Goal: Information Seeking & Learning: Understand process/instructions

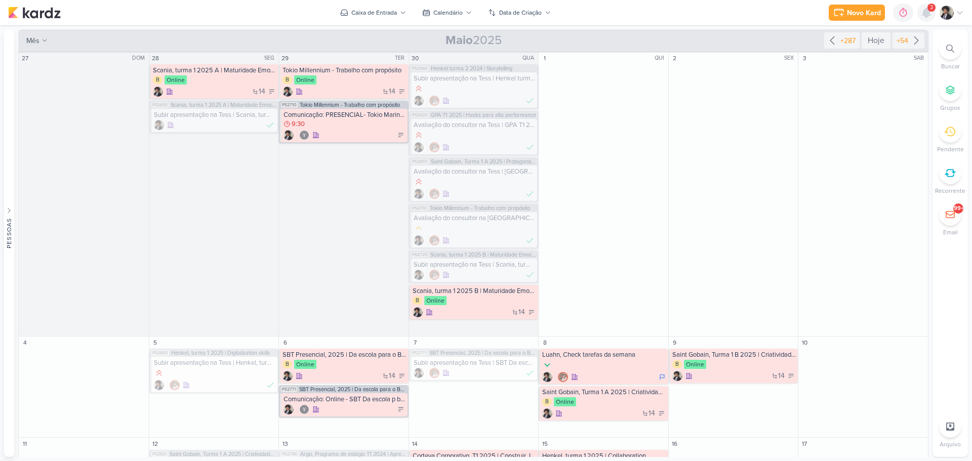
click at [925, 12] on icon at bounding box center [927, 12] width 8 height 9
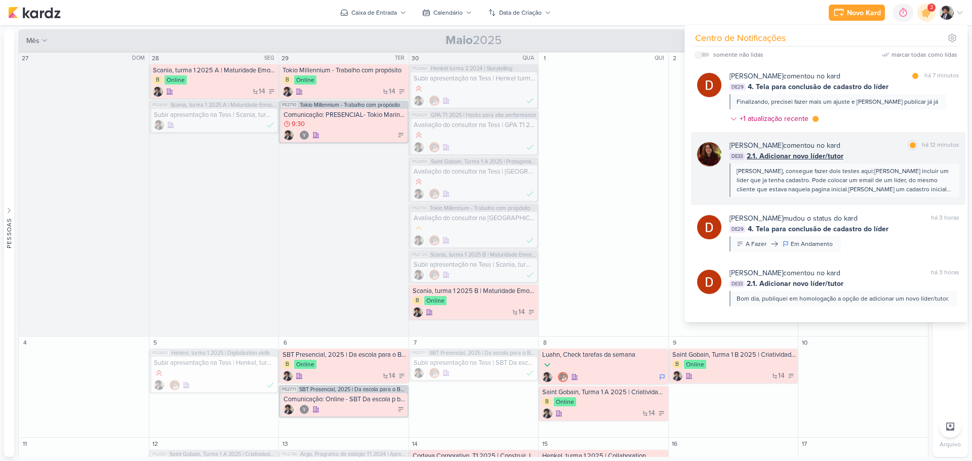
click at [830, 153] on span "2.1. Adicionar novo líder/tutor" at bounding box center [795, 156] width 97 height 11
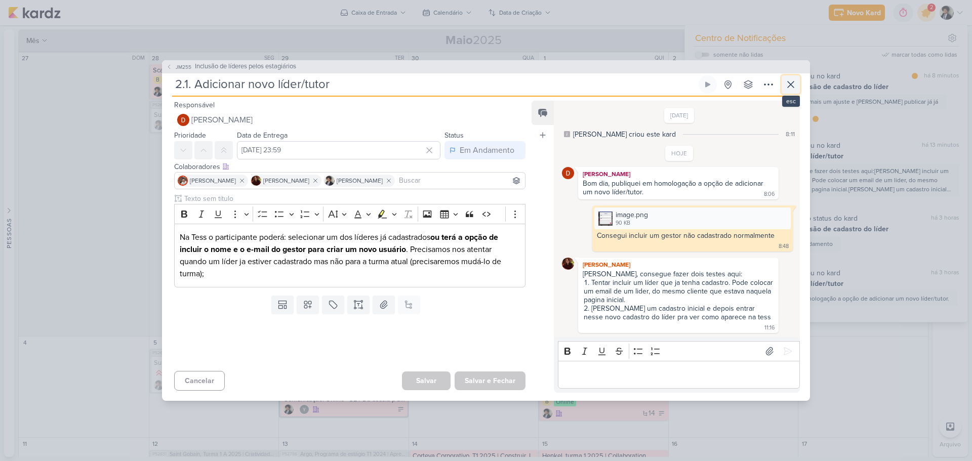
click at [787, 87] on icon at bounding box center [791, 84] width 12 height 12
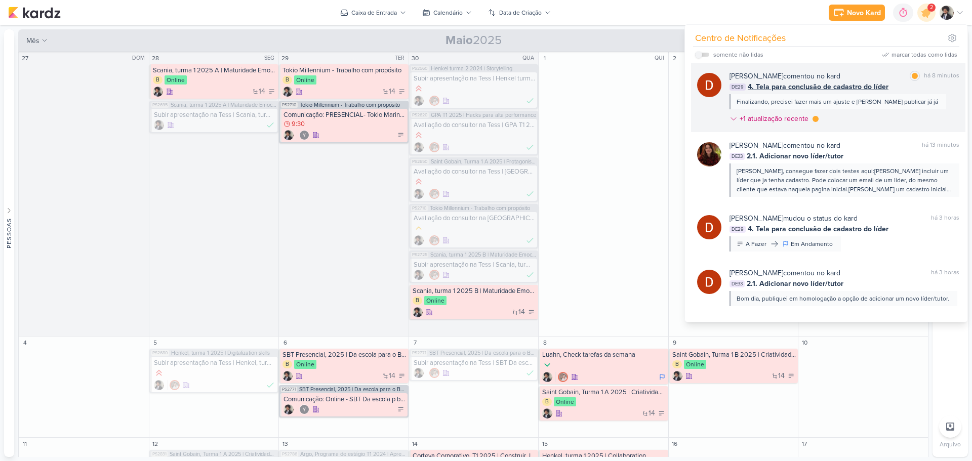
click at [813, 79] on div "[PERSON_NAME] comentou no kard" at bounding box center [785, 76] width 111 height 11
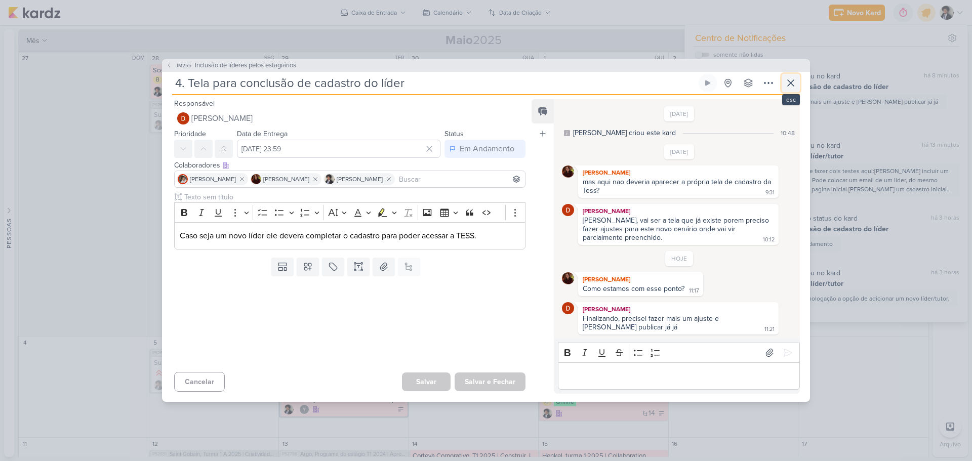
click at [790, 80] on icon at bounding box center [791, 83] width 12 height 12
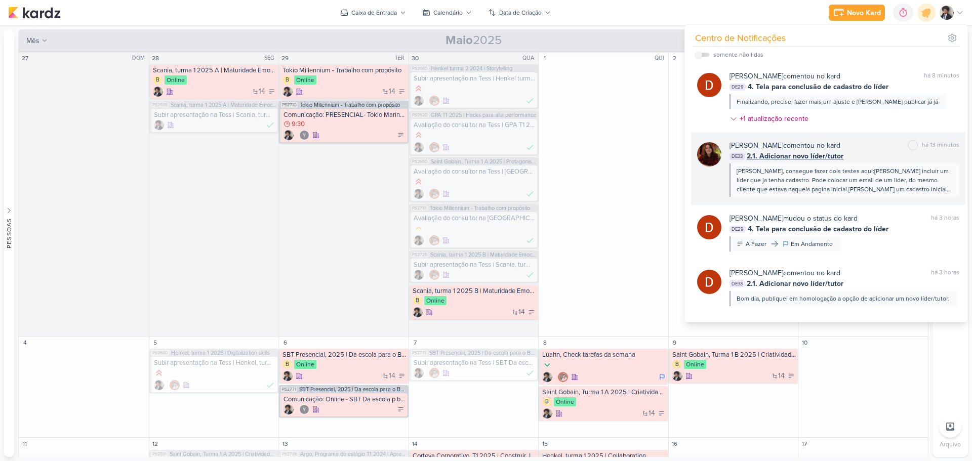
click at [795, 157] on span "2.1. Adicionar novo líder/tutor" at bounding box center [795, 156] width 97 height 11
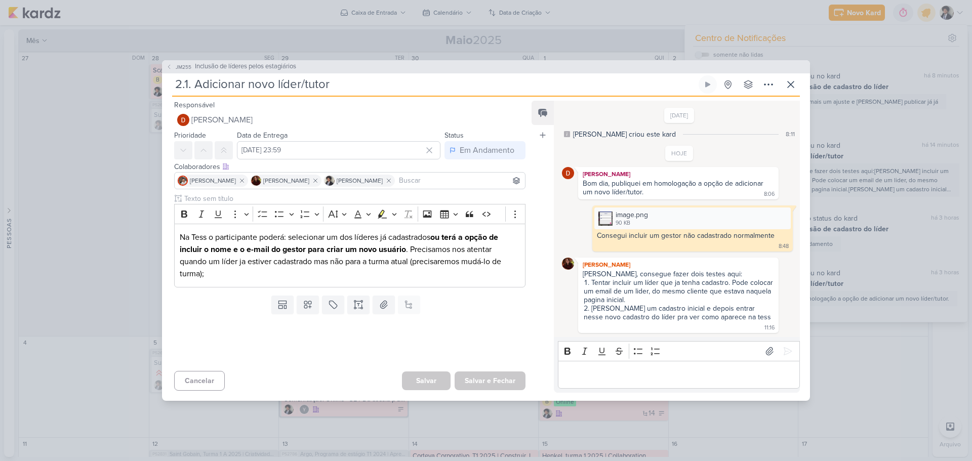
click at [699, 376] on p "Editor editing area: main" at bounding box center [678, 375] width 231 height 12
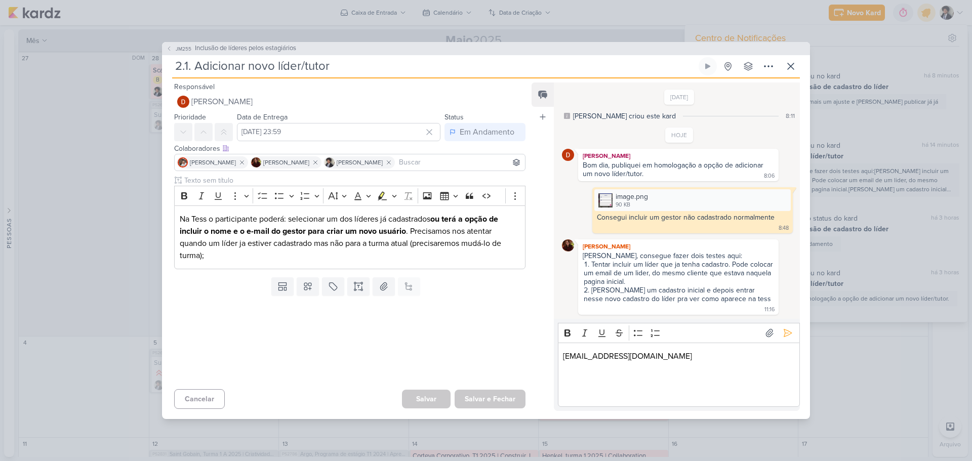
click at [590, 358] on p "[EMAIL_ADDRESS][DOMAIN_NAME]" at bounding box center [678, 356] width 231 height 12
copy p "[EMAIL_ADDRESS][DOMAIN_NAME]"
click at [585, 393] on p "Editor editing area: main" at bounding box center [678, 387] width 231 height 24
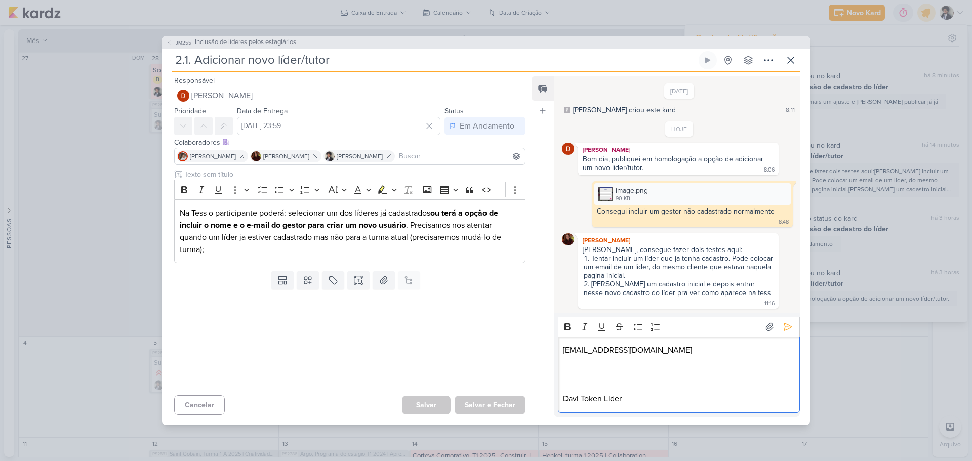
click at [616, 352] on p "[EMAIL_ADDRESS][DOMAIN_NAME]" at bounding box center [678, 350] width 231 height 12
copy p "[EMAIL_ADDRESS][DOMAIN_NAME]"
click at [586, 402] on p "Davi Token Lider" at bounding box center [678, 387] width 231 height 36
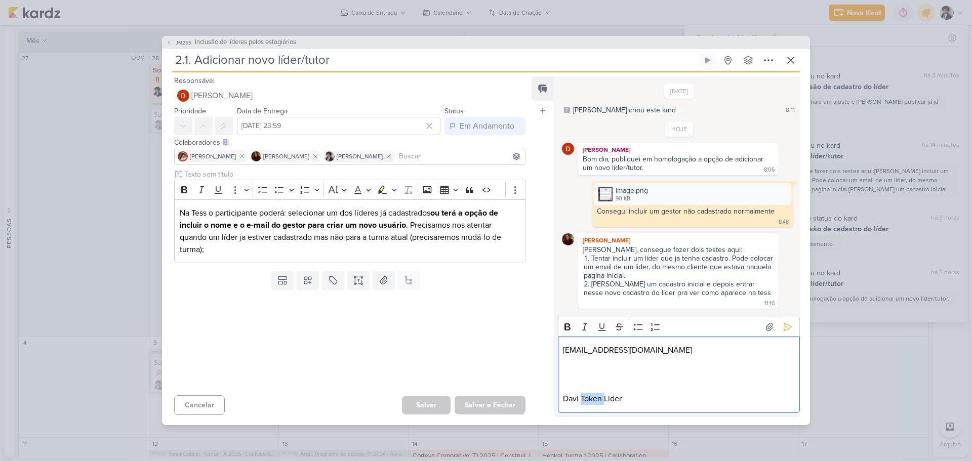
click at [586, 402] on p "Davi Token Lider" at bounding box center [678, 387] width 231 height 36
copy p "Davi Token Lider"
click at [633, 398] on p "Davi Token Lider" at bounding box center [678, 387] width 231 height 36
drag, startPoint x: 633, startPoint y: 398, endPoint x: 552, endPoint y: 339, distance: 99.7
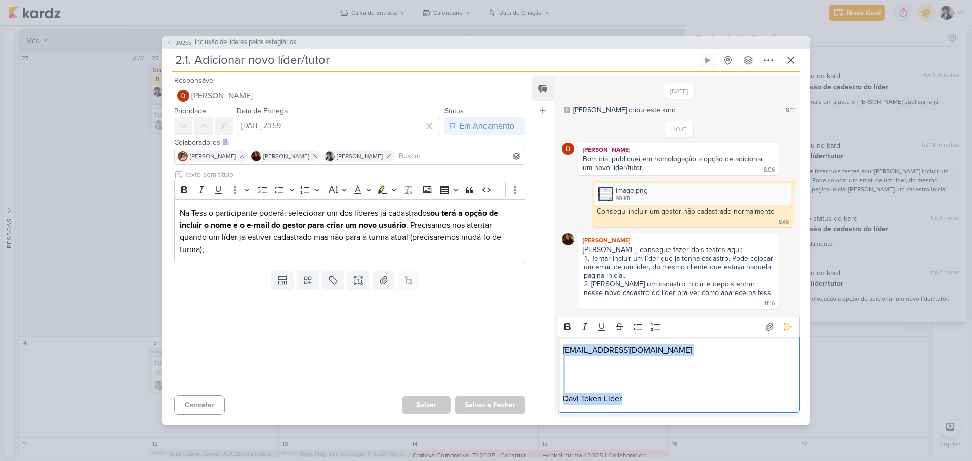
click at [552, 339] on div "Feed Atrelar email Solte o email para atrelar ao kard [DATE] [PERSON_NAME] crio…" at bounding box center [666, 246] width 268 height 341
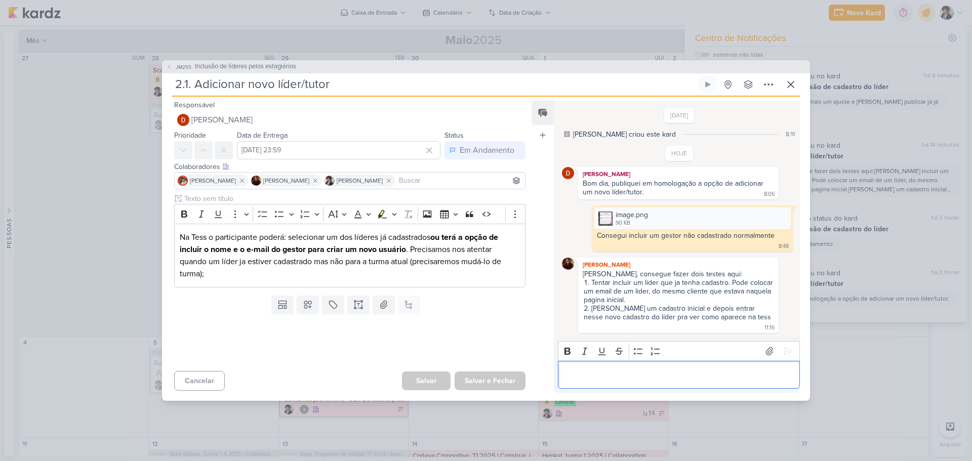
click at [603, 375] on p "Editor editing area: main" at bounding box center [678, 375] width 231 height 12
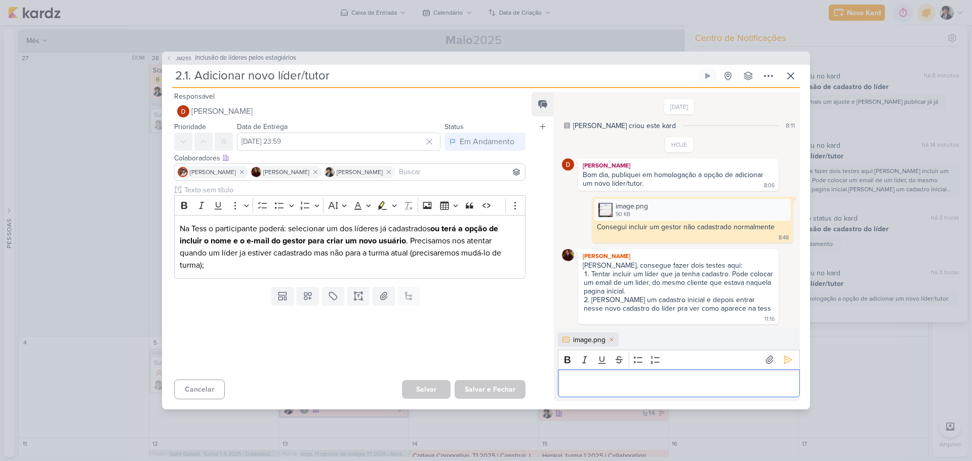
click at [600, 379] on p "Editor editing area: main" at bounding box center [678, 383] width 231 height 12
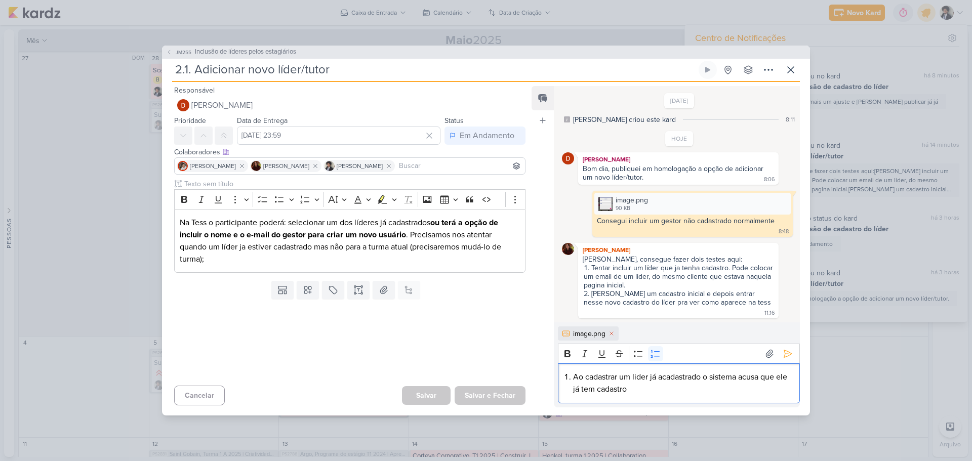
click at [600, 379] on li "Ao cadastrar um lider já acadastrado o sistema acusa que ele já tem cadastro" at bounding box center [683, 383] width 221 height 24
click at [607, 377] on li "Ao selecioum lider já acadastrado o sistema acusa que ele já tem cadastro" at bounding box center [683, 383] width 221 height 24
click at [653, 375] on li "Ao convidar o lider já acadastrado o sistema acusa que ele já tem cadastro" at bounding box center [683, 383] width 221 height 24
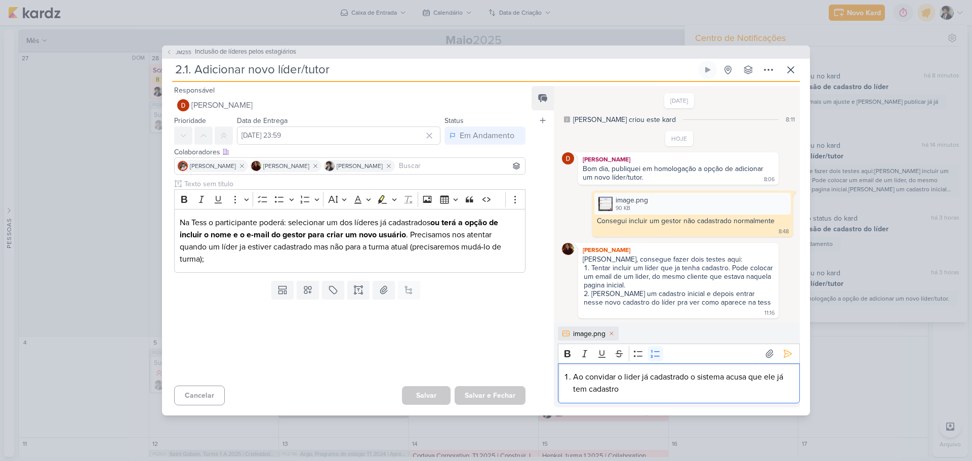
click at [623, 389] on li "Ao convidar o lider já cadastrado o sistema acusa que ele já tem cadastro" at bounding box center [683, 383] width 221 height 24
click at [642, 392] on li "Ao convidar o lider já cadastrado o sistema acusa que ele já tem cadastro." at bounding box center [683, 383] width 221 height 24
click at [640, 390] on li "Ao convidar o lider já cadastrado o sistema acusa que ele já tem cadastro. 2CCC…" at bounding box center [683, 383] width 221 height 24
click at [682, 391] on li "Ao convidar o lider já cadastrado o sistema acusa que ele já tem cadastro. 2CCC…" at bounding box center [683, 383] width 221 height 24
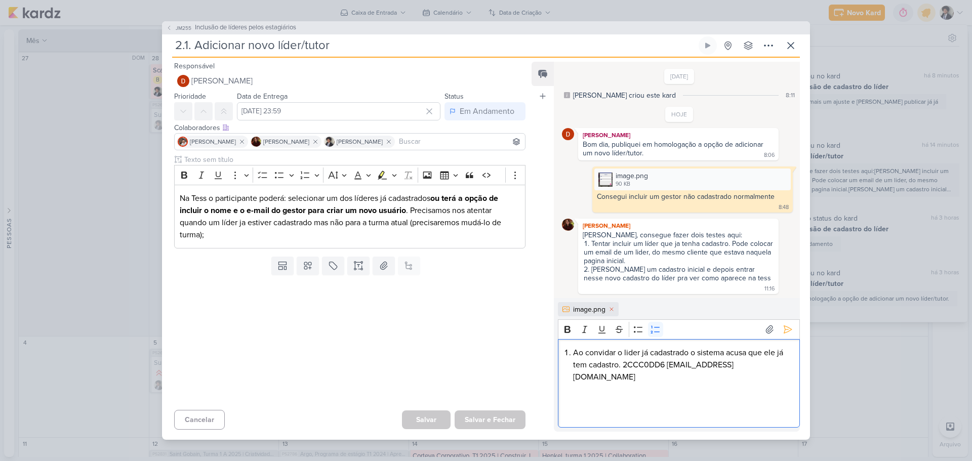
click at [648, 371] on li "Ao convidar o lider já cadastrado o sistema acusa que ele já tem cadastro. 2CCC…" at bounding box center [683, 365] width 221 height 36
copy li "2CCC0DD6"
click at [692, 376] on li "Ao convidar o lider já cadastrado o sistema acusa que ele já tem cadastro. 2CCC…" at bounding box center [683, 365] width 221 height 36
click at [692, 375] on li "Ao convidar o lider já cadastrado o sistema acusa que ele já tem cadastro. 2CCC…" at bounding box center [683, 365] width 221 height 36
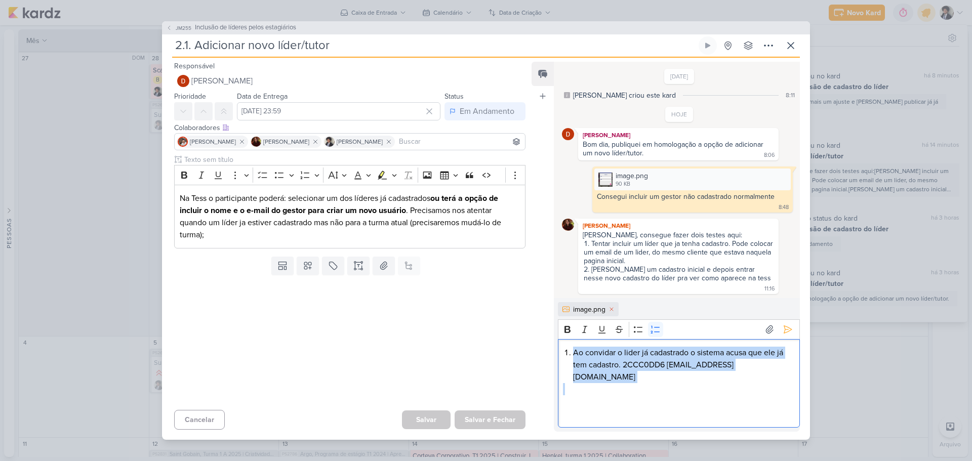
click at [692, 375] on li "Ao convidar o lider já cadastrado o sistema acusa que ele já tem cadastro. 2CCC…" at bounding box center [683, 365] width 221 height 36
click at [691, 375] on li "Ao convidar o lider já cadastrado o sistema acusa que ele já tem cadastro. 2CCC…" at bounding box center [683, 365] width 221 height 36
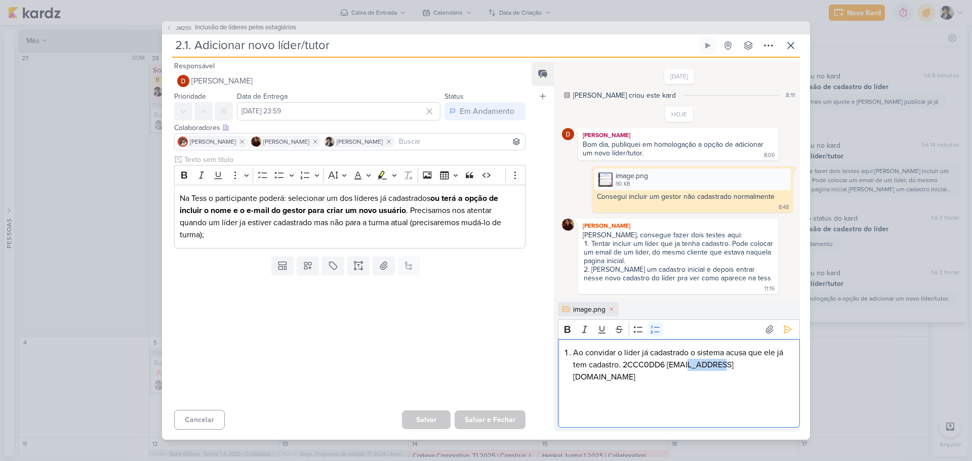
click at [691, 375] on li "Ao convidar o lider já cadastrado o sistema acusa que ele já tem cadastro. 2CCC…" at bounding box center [683, 365] width 221 height 36
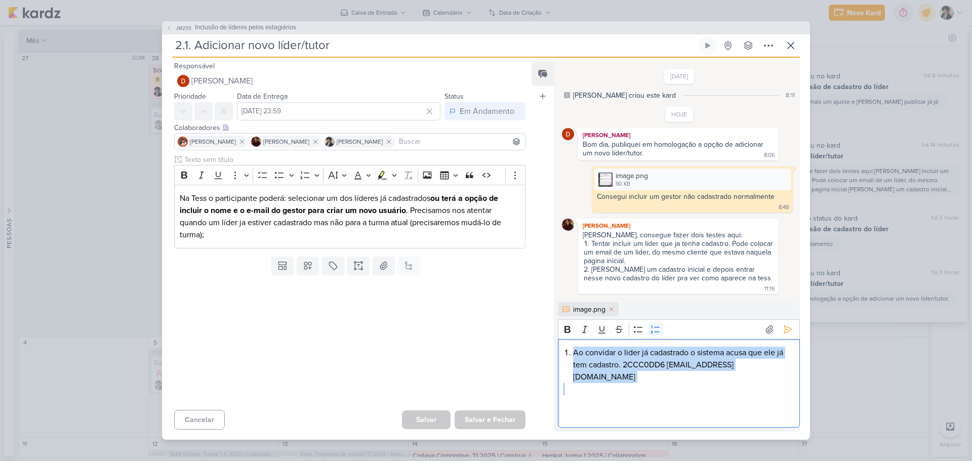
click at [691, 375] on li "Ao convidar o lider já cadastrado o sistema acusa que ele já tem cadastro. 2CCC…" at bounding box center [683, 365] width 221 height 36
click at [668, 373] on li "Ao convidar o lider já cadastrado o sistema acusa que ele já tem cadastro. 2CCC…" at bounding box center [683, 365] width 221 height 36
drag, startPoint x: 668, startPoint y: 373, endPoint x: 735, endPoint y: 374, distance: 66.9
click at [735, 374] on li "Ao convidar o lider já cadastrado o sistema acusa que ele já tem cadastro. 2CCC…" at bounding box center [683, 365] width 221 height 36
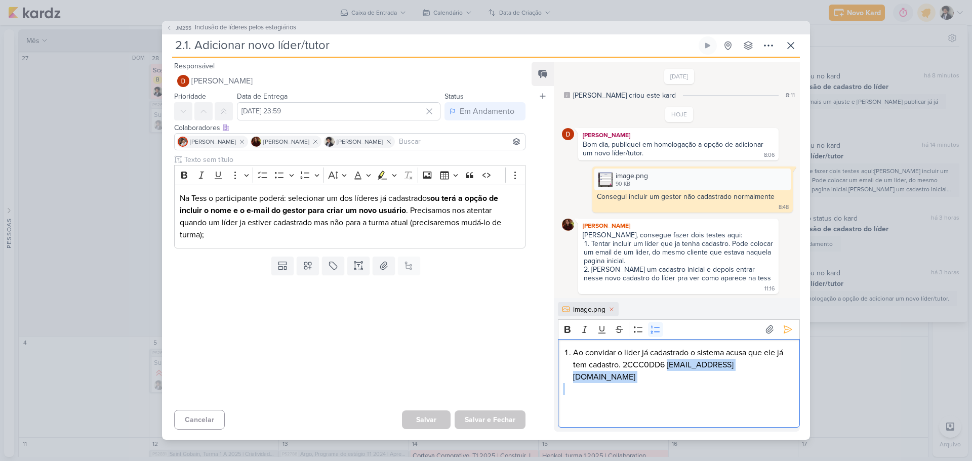
copy li "[EMAIL_ADDRESS][DOMAIN_NAME]"
click at [741, 372] on li "Ao convidar o lider já cadastrado o sistema acusa que ele já tem cadastro. 2CCC…" at bounding box center [683, 365] width 221 height 36
drag, startPoint x: 729, startPoint y: 371, endPoint x: 627, endPoint y: 373, distance: 101.8
click at [623, 372] on li "Ao convidar o lider já cadastrado o sistema acusa que ele já tem cadastro. 2CCC…" at bounding box center [683, 365] width 221 height 36
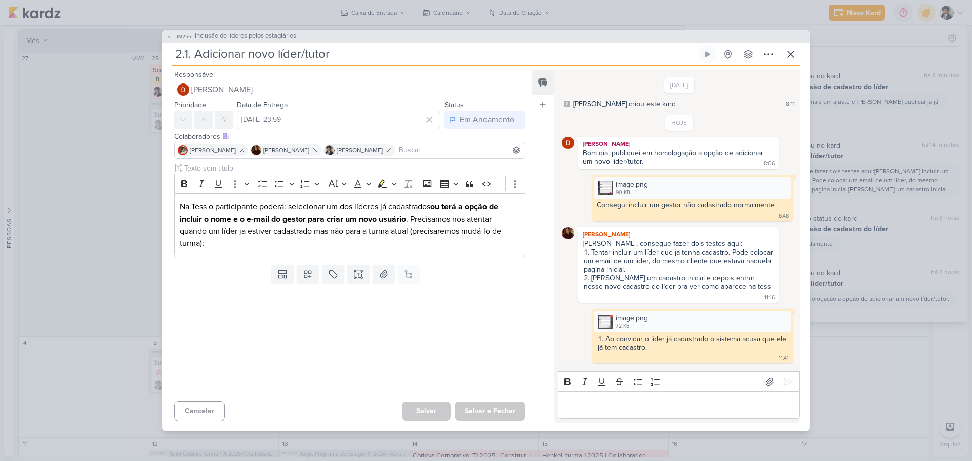
click at [651, 411] on p "Editor editing area: main" at bounding box center [678, 405] width 231 height 12
click at [639, 324] on div "image.png" at bounding box center [632, 318] width 32 height 11
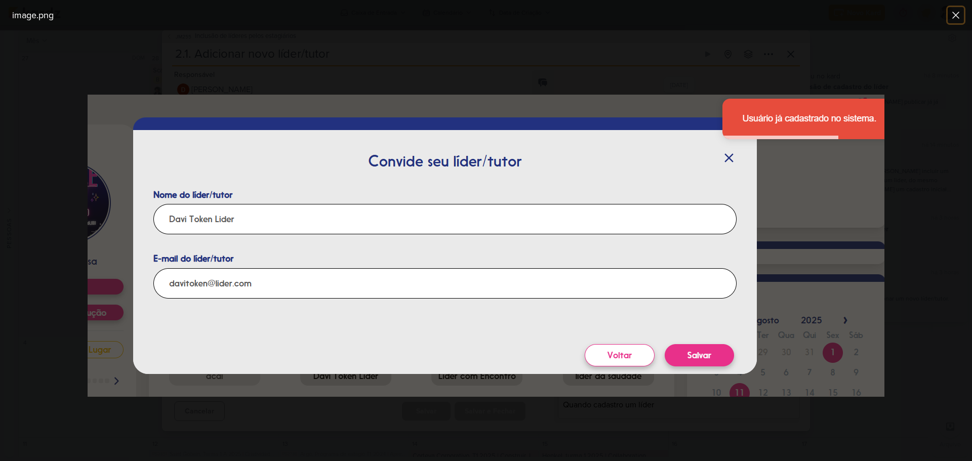
drag, startPoint x: 956, startPoint y: 13, endPoint x: 956, endPoint y: 22, distance: 9.6
click at [956, 12] on icon at bounding box center [956, 15] width 12 height 12
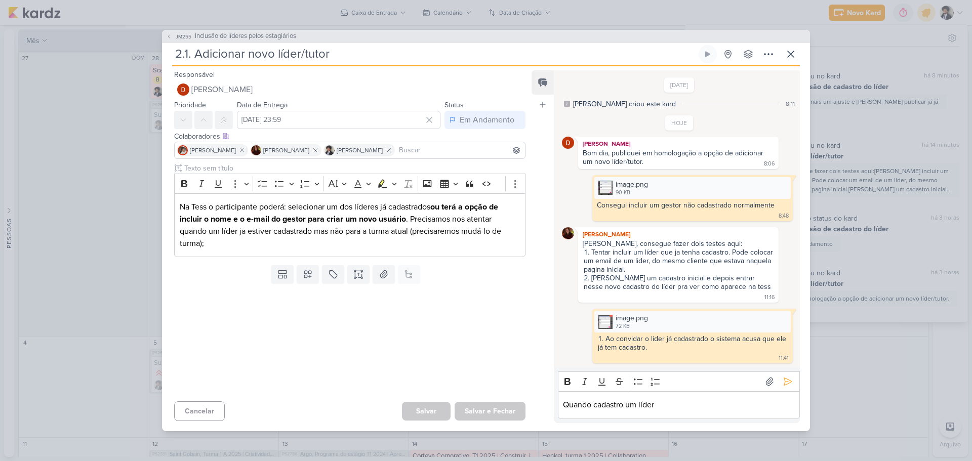
click at [671, 403] on p "Quando cadastro um líder" at bounding box center [678, 405] width 231 height 12
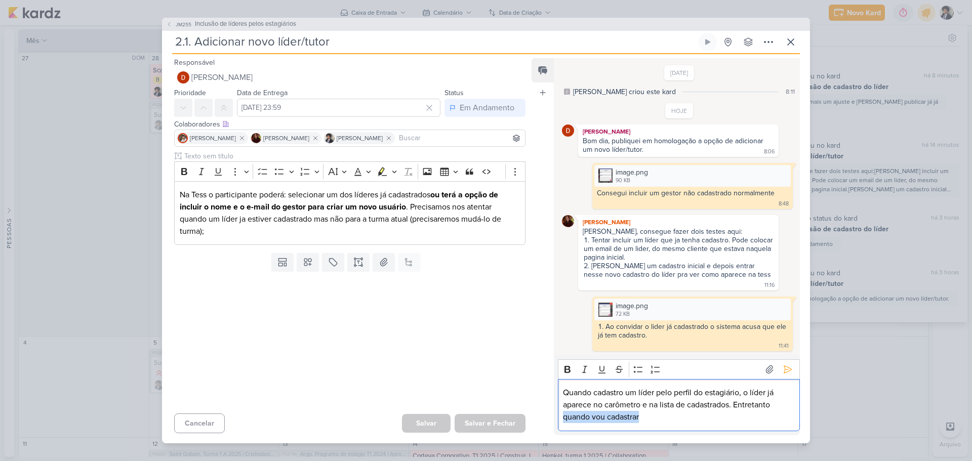
drag, startPoint x: 562, startPoint y: 417, endPoint x: 646, endPoint y: 418, distance: 83.6
click at [646, 418] on div "Quando cadastro um líder pelo perfil do estagiário, o líder já aparece no carôm…" at bounding box center [679, 405] width 242 height 52
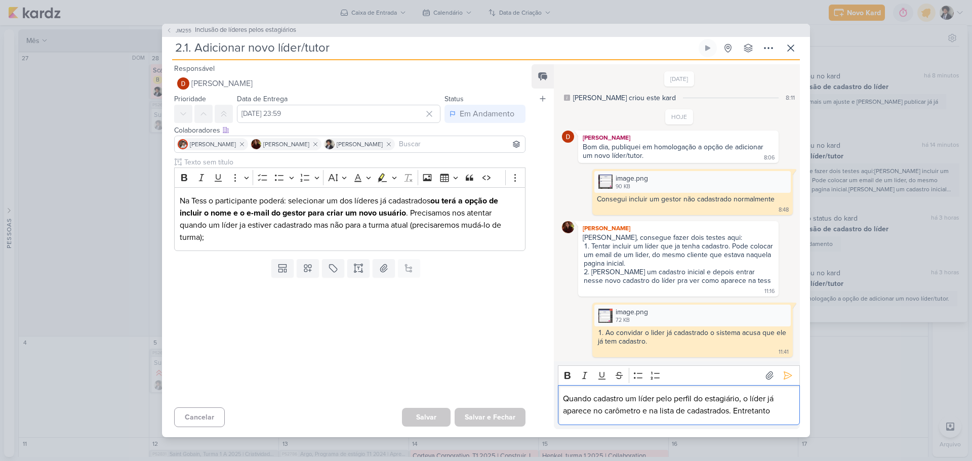
drag, startPoint x: 738, startPoint y: 410, endPoint x: 782, endPoint y: 413, distance: 44.7
click at [782, 413] on p "Quando cadastro um líder pelo perfil do estagiário, o líder já aparece no carôm…" at bounding box center [678, 405] width 231 height 24
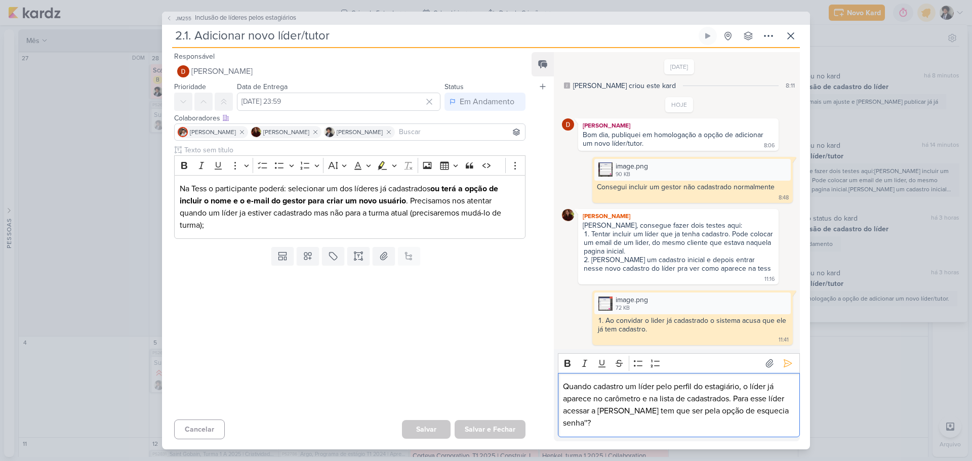
click at [715, 416] on p "Quando cadastro um líder pelo perfil do estagiário, o líder já aparece no carôm…" at bounding box center [678, 405] width 231 height 49
click at [746, 416] on p "Quando cadastro um líder pelo perfil do estagiário, o líder já aparece no carôm…" at bounding box center [678, 405] width 231 height 49
click at [784, 416] on p "Quando cadastro um líder pelo perfil do estagiário, o líder já aparece no carôm…" at bounding box center [678, 405] width 231 height 49
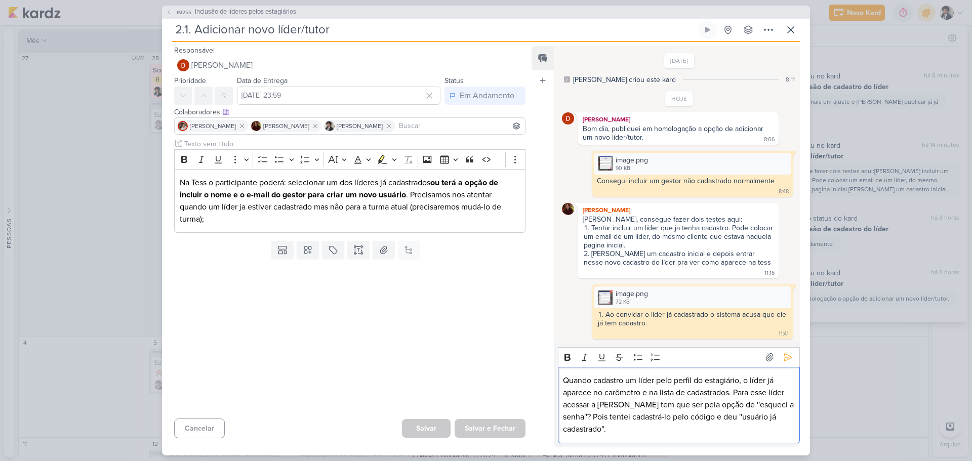
click at [663, 382] on p "Quando cadastro um líder pelo perfil do estagiário, o líder já aparece no carôm…" at bounding box center [678, 405] width 231 height 61
click at [785, 363] on icon at bounding box center [788, 357] width 10 height 10
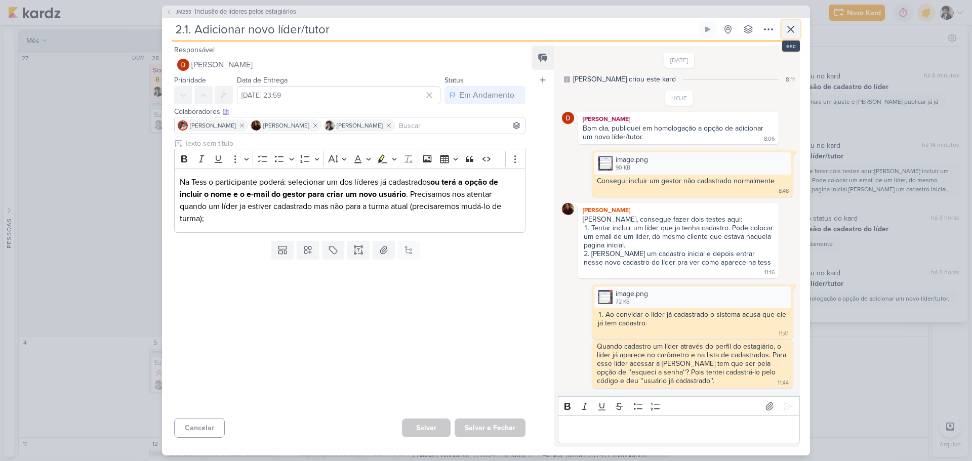
click at [791, 34] on icon at bounding box center [791, 29] width 12 height 12
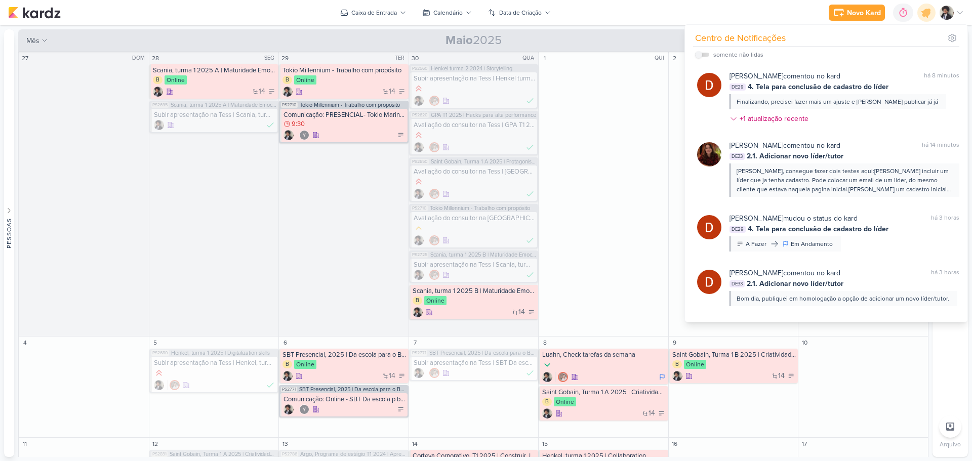
click at [678, 16] on div "Novo Kard Ctrl + k 0h0m Sessão desligada... Hoje 0h0m Semana 0h0m Mês 0h0m" at bounding box center [486, 12] width 956 height 25
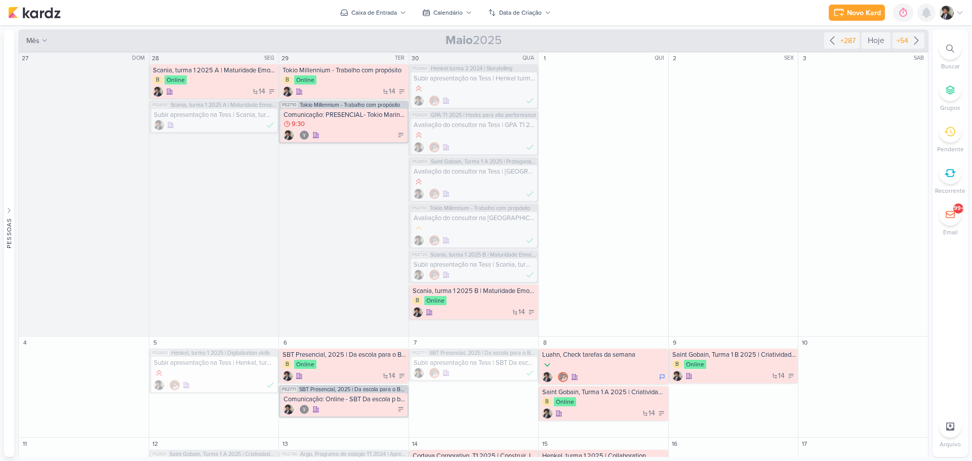
click at [928, 12] on icon at bounding box center [927, 12] width 8 height 9
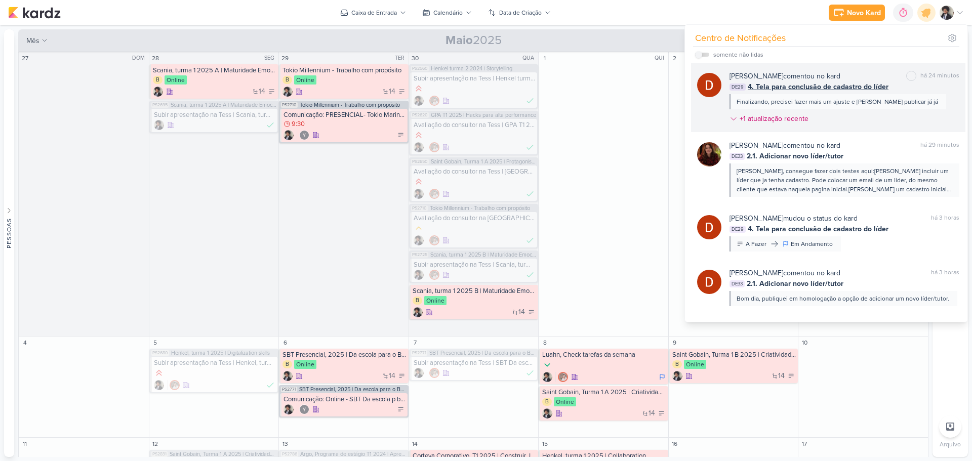
click at [811, 78] on div "[PERSON_NAME] comentou no kard" at bounding box center [785, 76] width 111 height 11
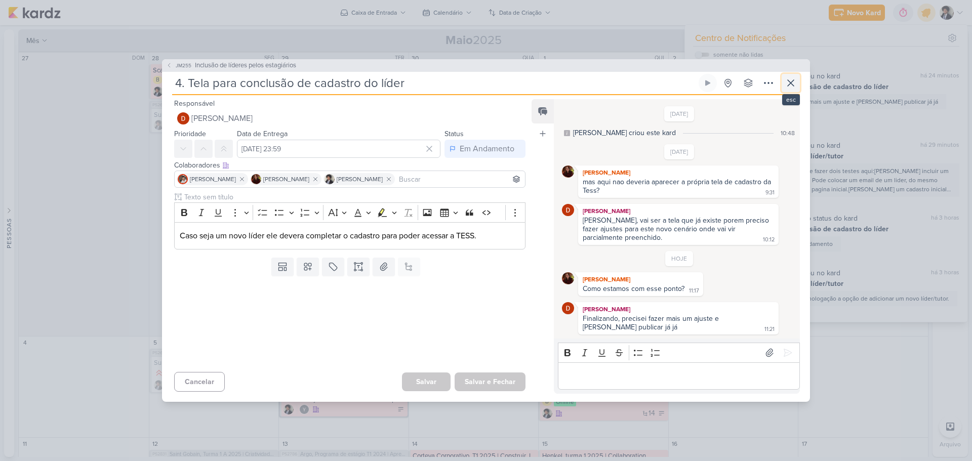
click at [795, 85] on icon at bounding box center [791, 83] width 12 height 12
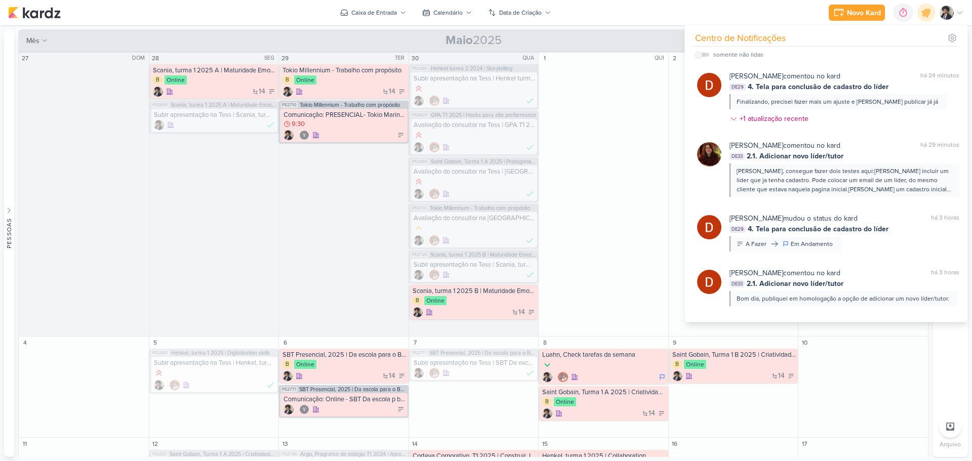
click at [640, 18] on div "Novo Kard Ctrl + k 0h0m Sessão desligada... Hoje 0h0m Semana 0h0m Mês 0h0m" at bounding box center [486, 12] width 956 height 25
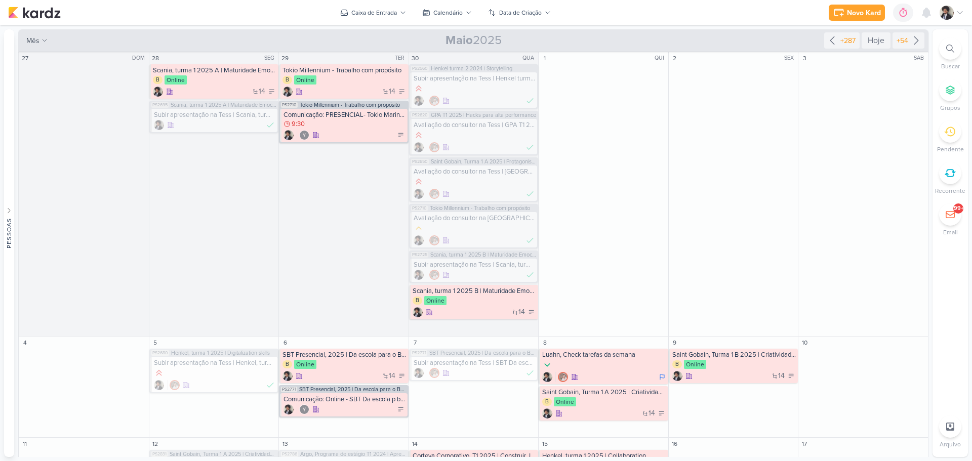
click at [656, 15] on div "Novo Kard Ctrl + k 0h0m Sessão desligada... Hoje 0h0m Semana 0h0m Mês 0h0m" at bounding box center [486, 12] width 956 height 25
